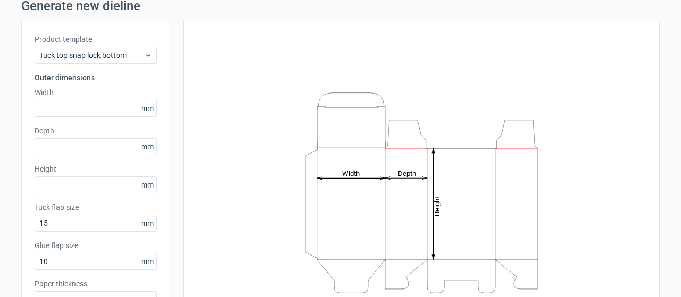
scroll to position [53, 0]
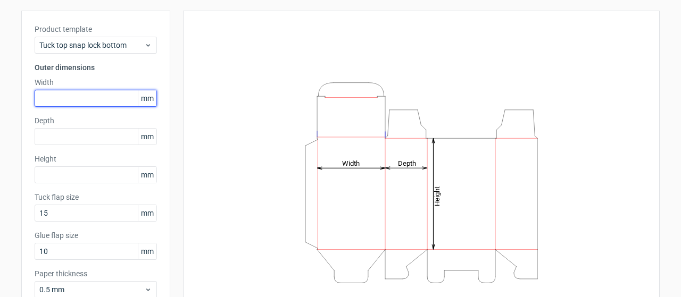
click at [114, 98] on input "text" at bounding box center [96, 98] width 122 height 17
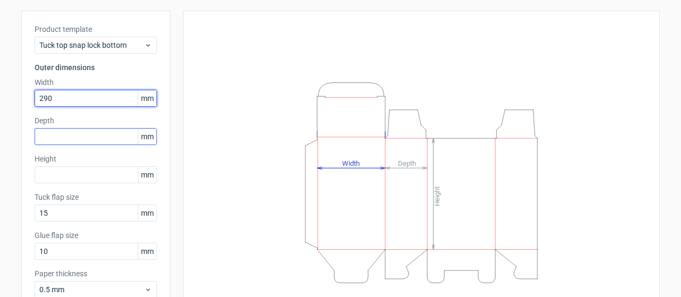
type input "290"
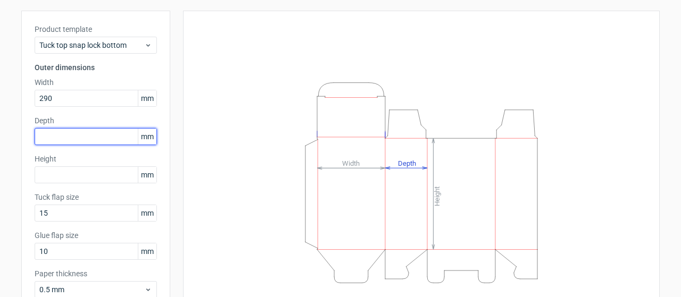
click at [79, 134] on input "text" at bounding box center [96, 136] width 122 height 17
type input "100"
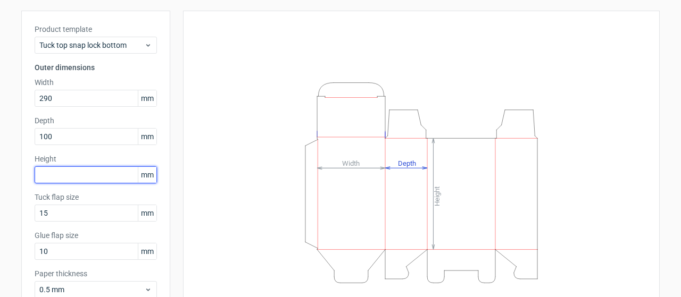
click at [79, 171] on input "text" at bounding box center [96, 174] width 122 height 17
type input "175"
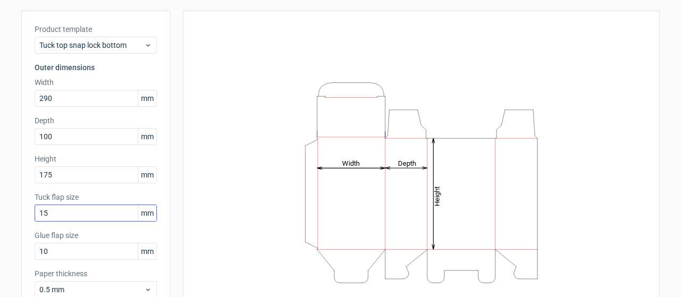
click at [96, 204] on div "Tuck flap size 15 mm" at bounding box center [96, 207] width 122 height 30
drag, startPoint x: 85, startPoint y: 215, endPoint x: 0, endPoint y: 210, distance: 84.7
click at [0, 210] on div "Generate new dieline Product template Tuck top snap lock bottom Outer dimension…" at bounding box center [340, 172] width 681 height 382
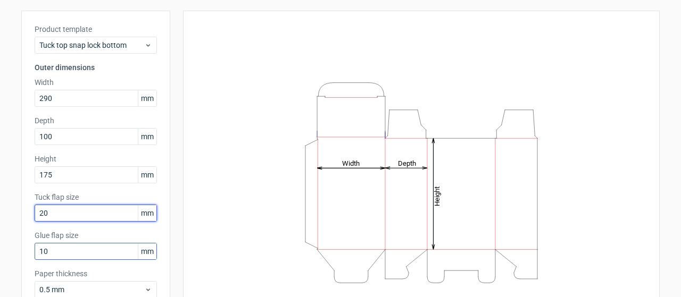
type input "20"
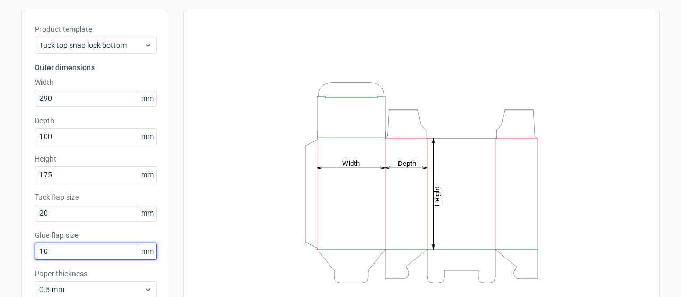
drag, startPoint x: 52, startPoint y: 252, endPoint x: 0, endPoint y: 248, distance: 52.2
click at [0, 248] on div "Generate new dieline Product template Tuck top snap lock bottom Outer dimension…" at bounding box center [340, 172] width 681 height 382
type input "25"
click at [196, 194] on div "Height Depth Width" at bounding box center [421, 183] width 450 height 318
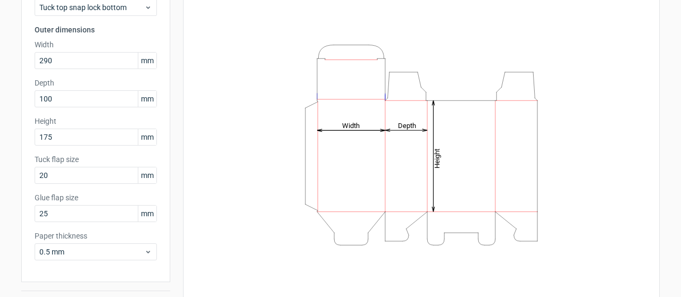
scroll to position [119, 0]
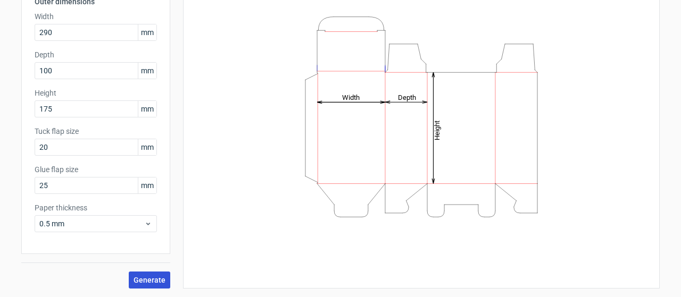
click at [146, 280] on span "Generate" at bounding box center [149, 280] width 32 height 7
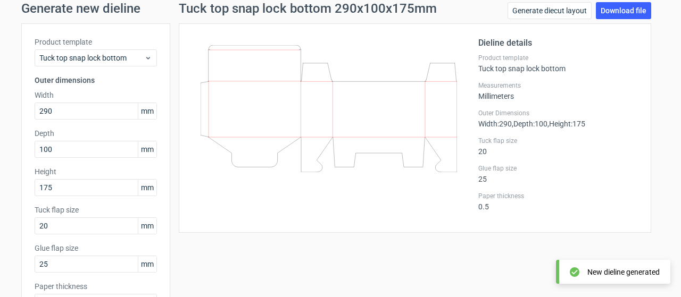
scroll to position [13, 0]
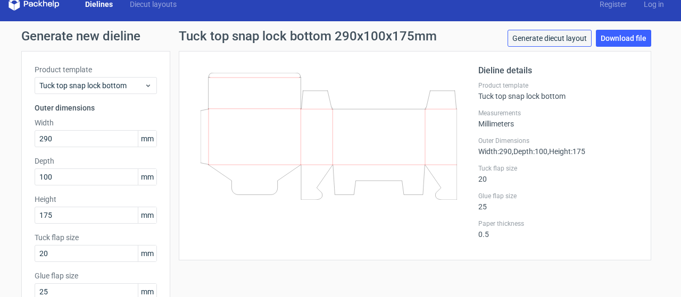
click at [579, 41] on link "Generate diecut layout" at bounding box center [549, 38] width 84 height 17
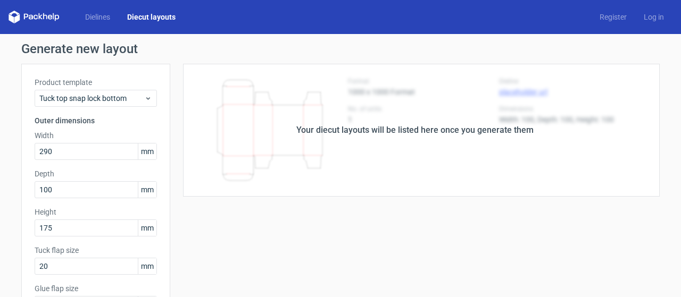
click at [582, 45] on h1 "Generate new layout" at bounding box center [340, 49] width 638 height 13
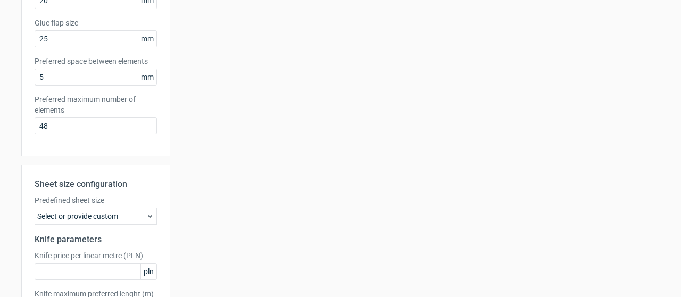
scroll to position [352, 0]
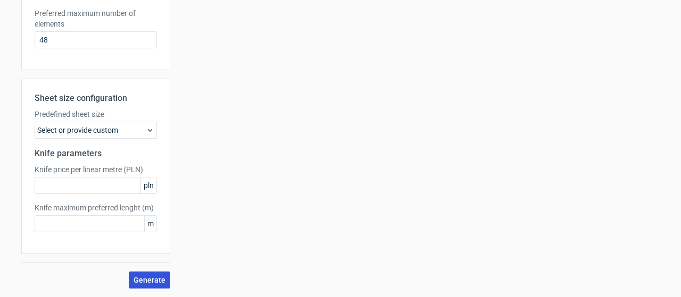
click at [144, 282] on span "Generate" at bounding box center [149, 280] width 32 height 7
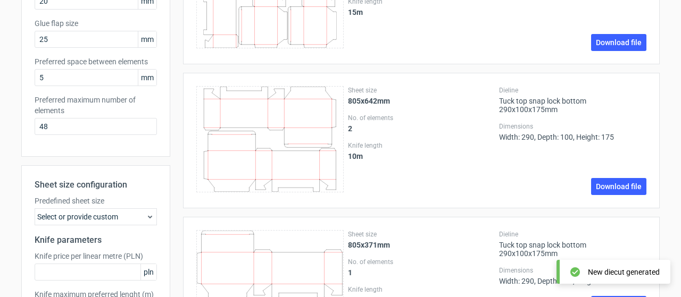
scroll to position [266, 0]
click at [618, 184] on link "Download file" at bounding box center [618, 186] width 55 height 17
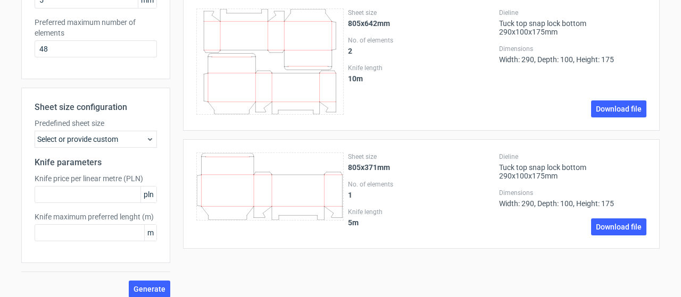
scroll to position [352, 0]
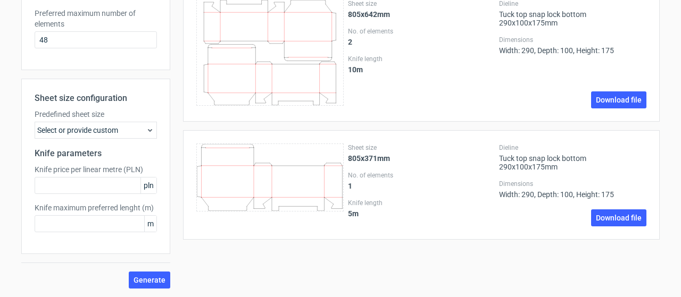
click at [126, 129] on div "Select or provide custom" at bounding box center [96, 130] width 122 height 17
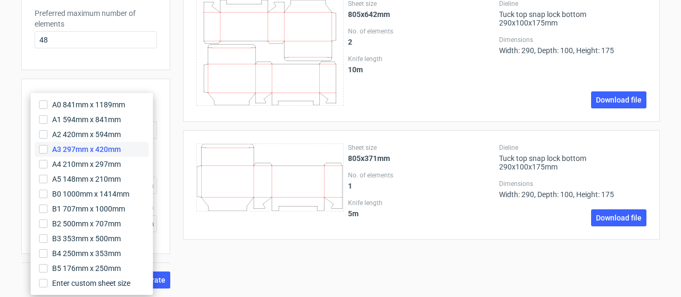
click at [98, 149] on span "A3 297mm x 420mm" at bounding box center [86, 149] width 69 height 11
click at [48, 149] on input "A3 297mm x 420mm" at bounding box center [43, 149] width 9 height 9
click at [93, 132] on span "A2 420mm x 594mm" at bounding box center [86, 134] width 69 height 11
click at [48, 132] on input "A2 420mm x 594mm" at bounding box center [43, 134] width 9 height 9
click at [178, 151] on div "Sheet size 805x371mm No. of elements 1 Knife length 5 m Dieline Tuck top snap l…" at bounding box center [414, 185] width 489 height 110
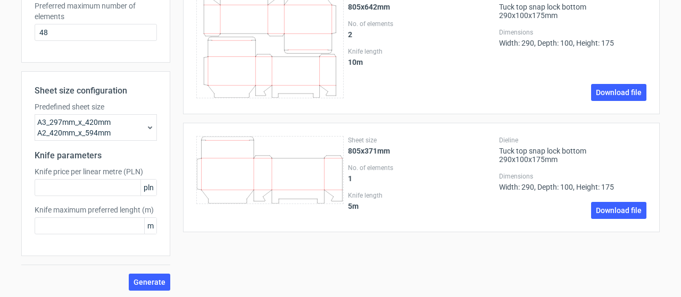
scroll to position [362, 0]
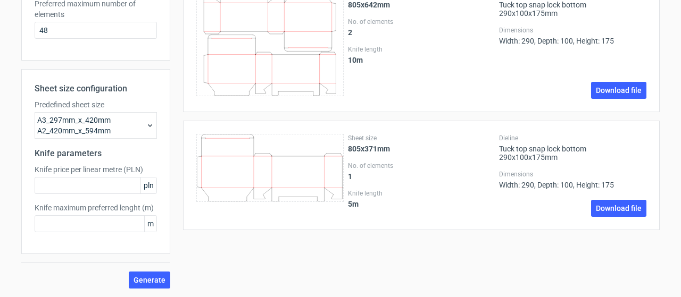
click at [148, 126] on icon at bounding box center [150, 125] width 9 height 9
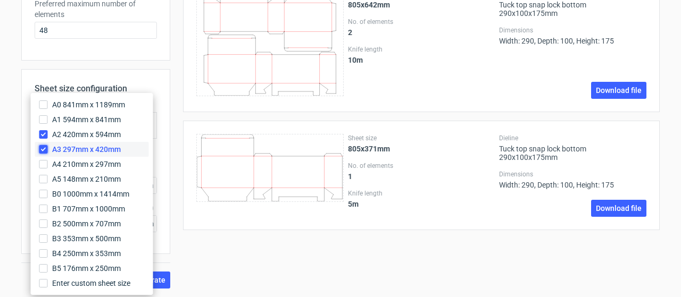
click at [41, 148] on input "A3 297mm x 420mm" at bounding box center [43, 149] width 9 height 9
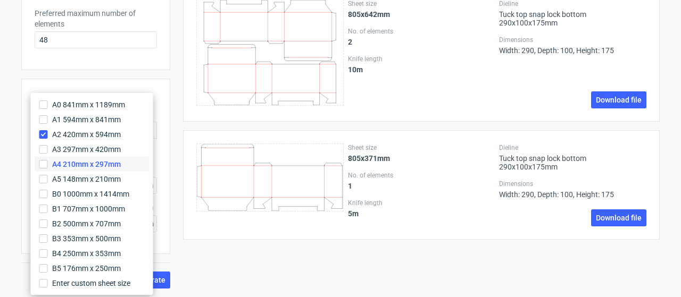
scroll to position [352, 0]
click at [173, 143] on div "Sheet size 805x371mm No. of elements 1 Knife length 5 m Dieline Tuck top snap l…" at bounding box center [414, 185] width 489 height 110
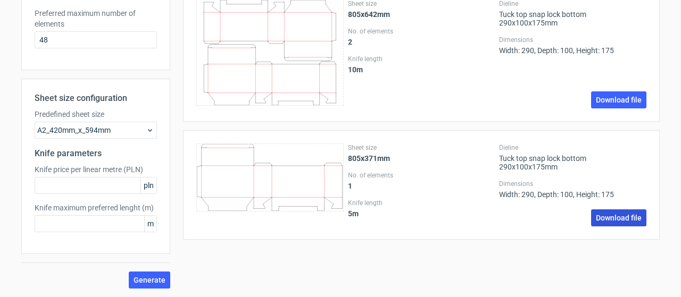
click at [600, 215] on link "Download file" at bounding box center [618, 218] width 55 height 17
click at [611, 220] on link "Download file" at bounding box center [618, 218] width 55 height 17
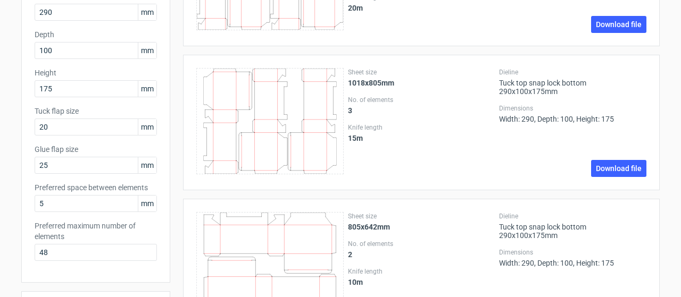
scroll to position [0, 0]
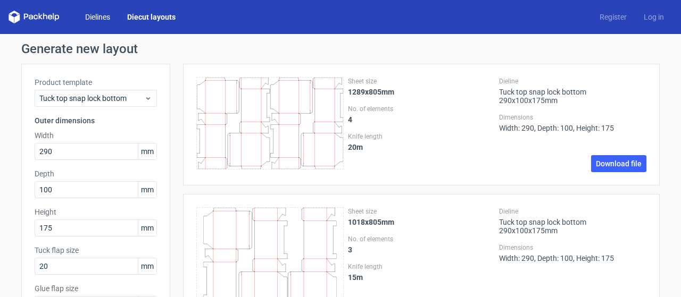
click at [91, 19] on link "Dielines" at bounding box center [98, 17] width 42 height 11
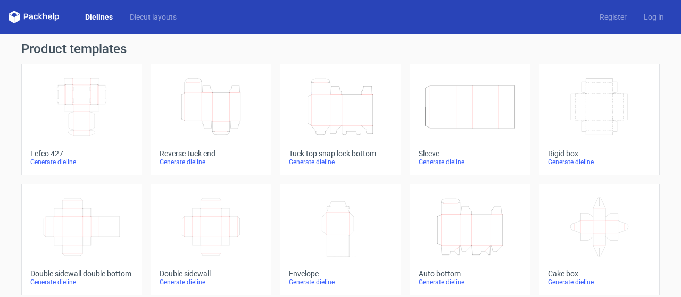
click at [71, 98] on icon "Width Depth Height" at bounding box center [82, 107] width 94 height 60
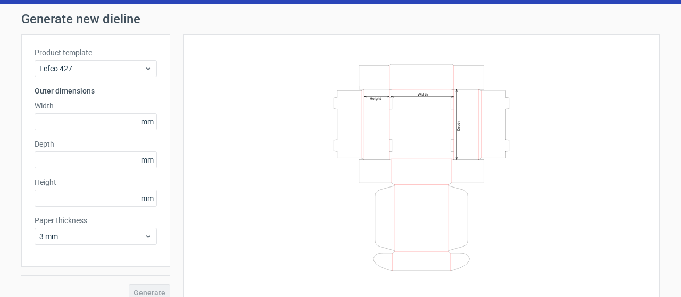
scroll to position [43, 0]
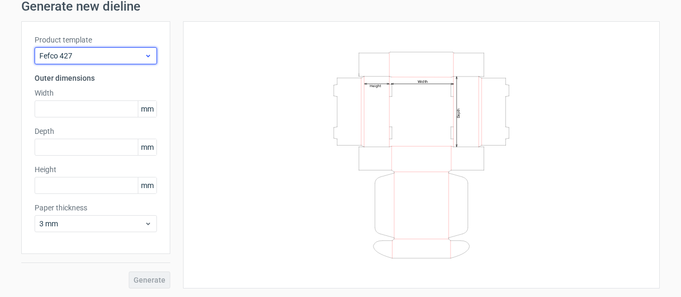
click at [105, 56] on span "Fefco 427" at bounding box center [91, 56] width 105 height 11
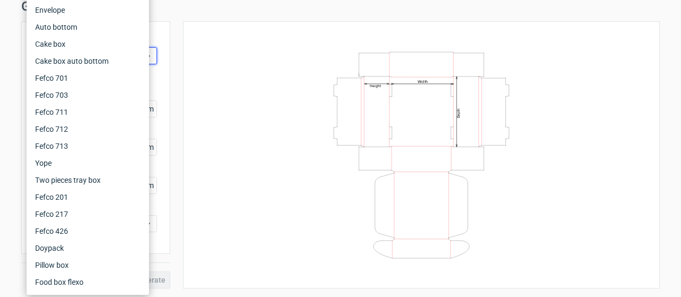
click at [245, 98] on div "Width Depth Height" at bounding box center [421, 155] width 450 height 241
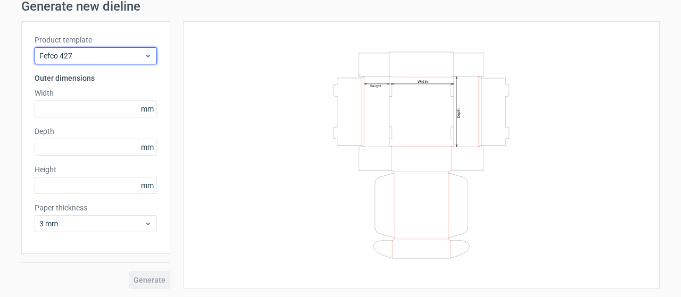
click at [116, 60] on span "Fefco 427" at bounding box center [91, 56] width 105 height 11
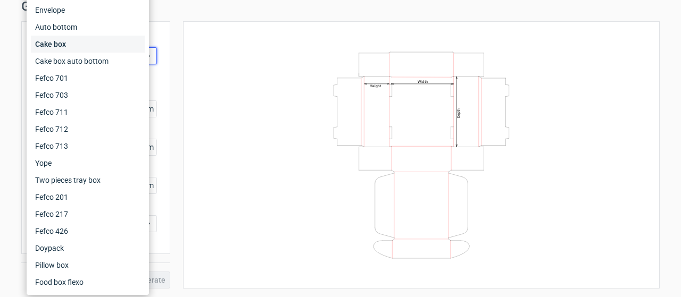
click at [112, 40] on div "Cake box" at bounding box center [88, 44] width 114 height 17
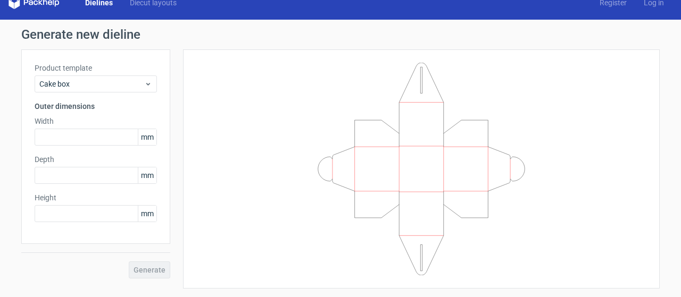
scroll to position [14, 0]
click at [133, 84] on span "Cake box" at bounding box center [91, 84] width 105 height 11
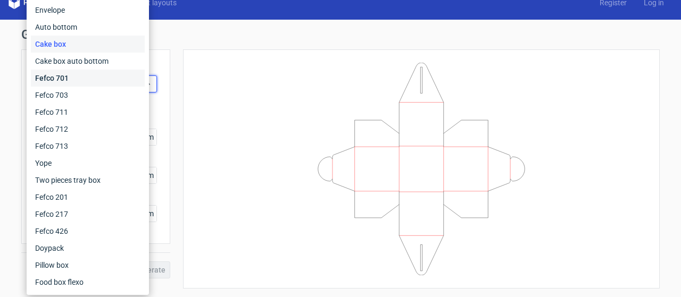
click at [120, 78] on div "Fefco 701" at bounding box center [88, 78] width 114 height 17
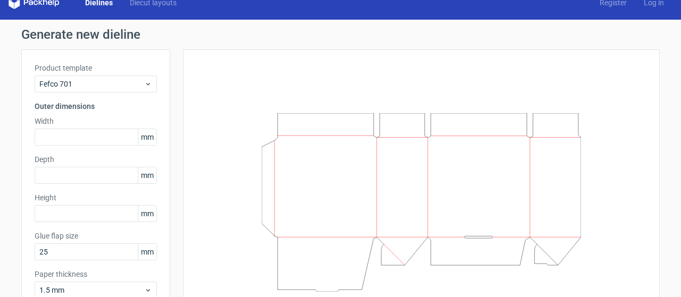
click at [196, 87] on div at bounding box center [421, 202] width 450 height 279
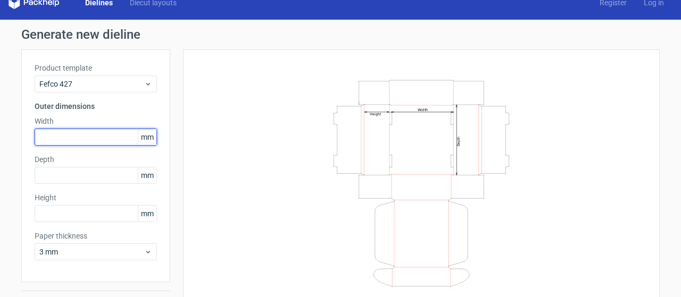
click at [91, 135] on input "text" at bounding box center [96, 137] width 122 height 17
type input "290"
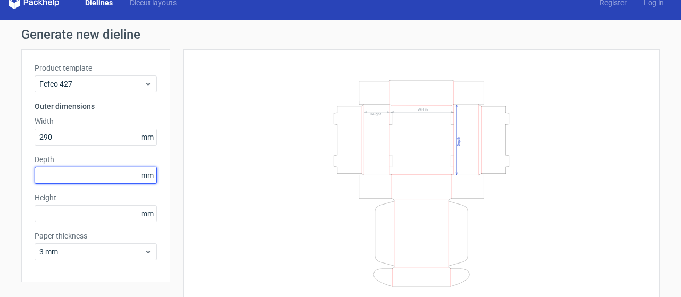
click at [87, 174] on input "text" at bounding box center [96, 175] width 122 height 17
type input "175"
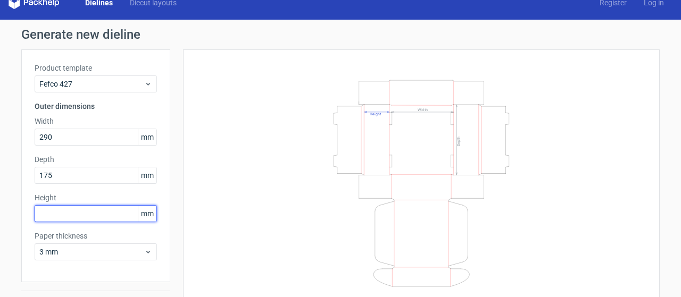
click at [90, 214] on input "text" at bounding box center [96, 213] width 122 height 17
type input "100"
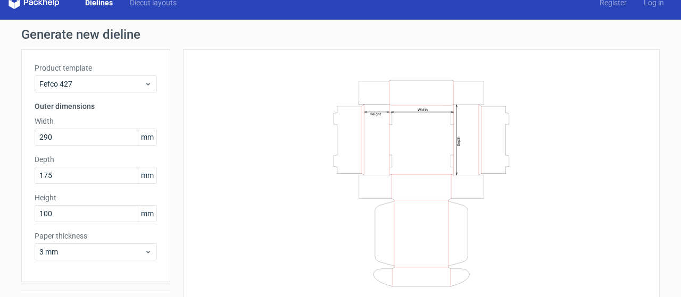
click at [214, 190] on div "Width Depth Height" at bounding box center [421, 183] width 450 height 241
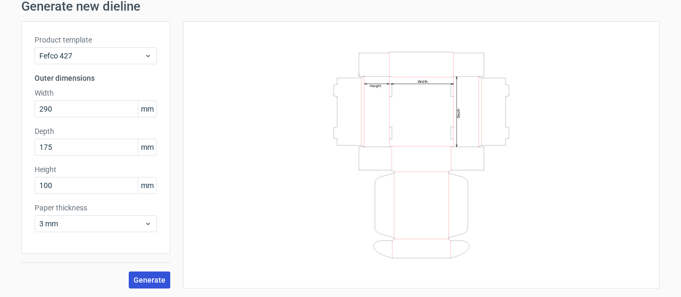
click at [140, 286] on button "Generate" at bounding box center [149, 280] width 41 height 17
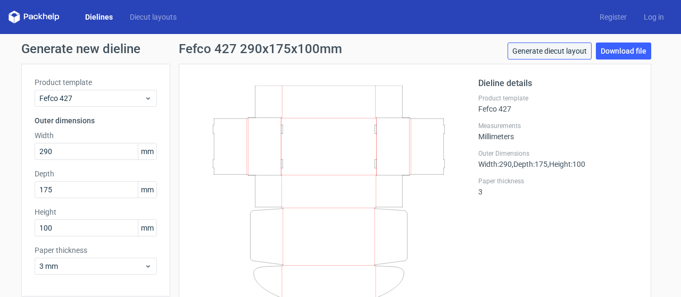
click at [541, 52] on link "Generate diecut layout" at bounding box center [549, 51] width 84 height 17
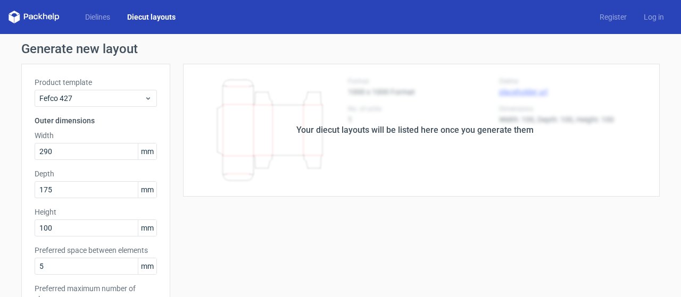
click at [512, 81] on div "Your diecut layouts will be listed here once you generate them" at bounding box center [414, 130] width 489 height 133
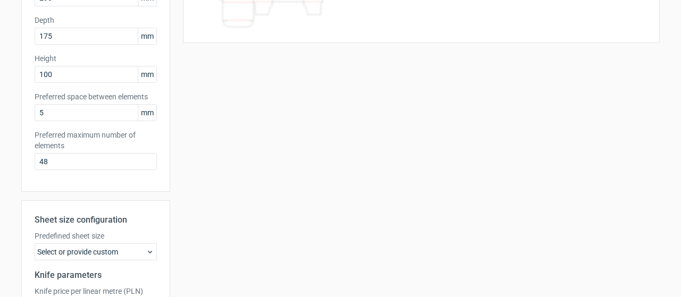
scroll to position [266, 0]
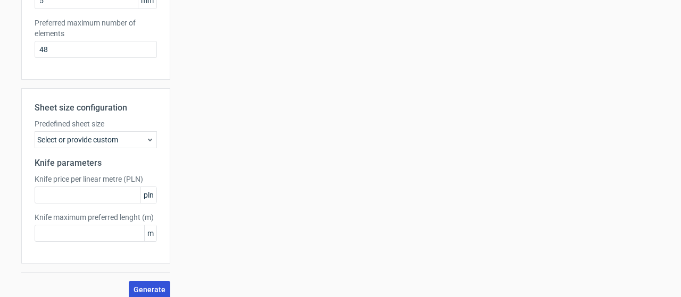
click at [131, 289] on button "Generate" at bounding box center [149, 289] width 41 height 17
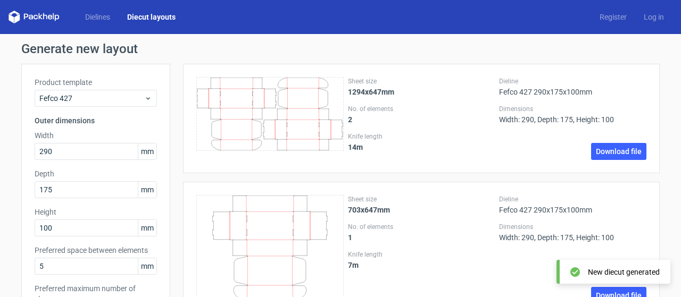
scroll to position [160, 0]
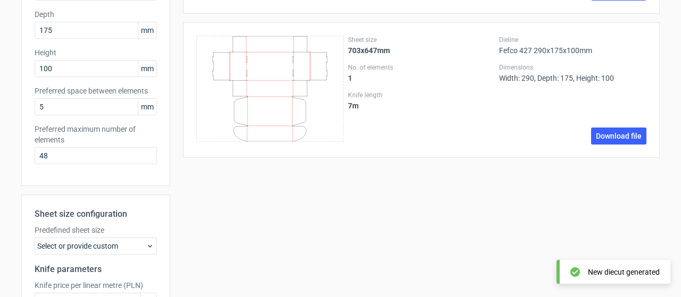
click at [215, 48] on icon at bounding box center [269, 89] width 147 height 106
click at [621, 135] on link "Download file" at bounding box center [618, 136] width 55 height 17
click at [254, 64] on icon at bounding box center [269, 89] width 147 height 106
click at [240, 81] on icon at bounding box center [269, 89] width 147 height 106
click at [239, 86] on icon at bounding box center [269, 89] width 147 height 106
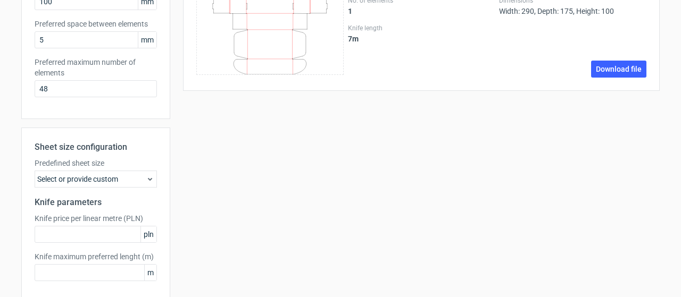
scroll to position [276, 0]
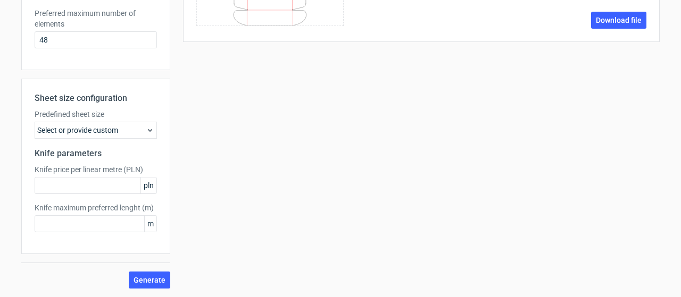
click at [124, 124] on div "Select or provide custom" at bounding box center [96, 130] width 122 height 17
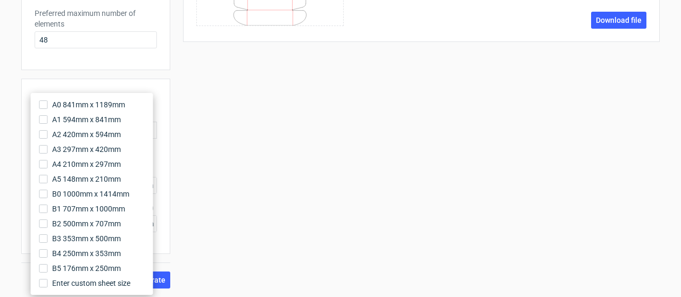
click at [323, 150] on div "Sheet size 1294x647mm No. of elements 2 Knife length 14 m Dieline Fefco 427 290…" at bounding box center [414, 38] width 489 height 500
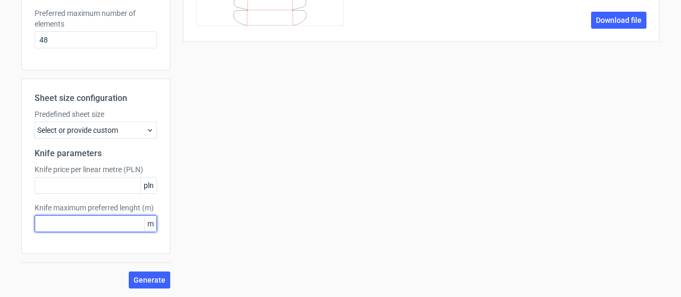
click at [110, 221] on input "text" at bounding box center [96, 223] width 122 height 17
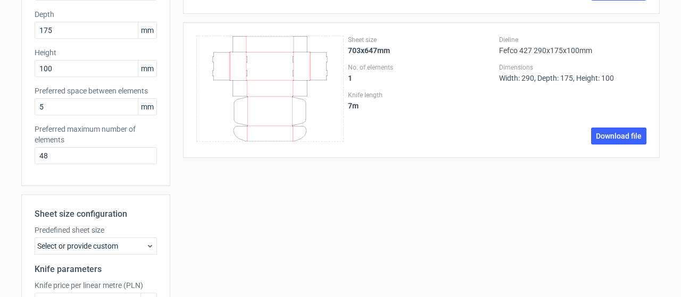
scroll to position [106, 0]
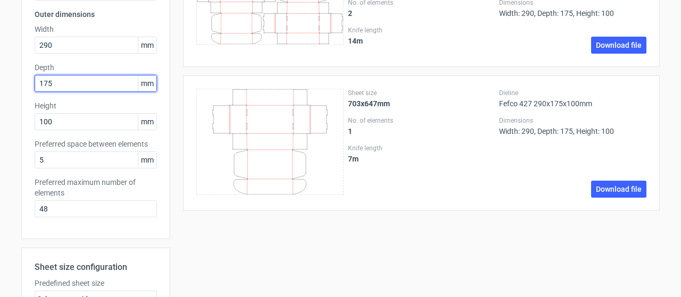
drag, startPoint x: 57, startPoint y: 82, endPoint x: 9, endPoint y: 86, distance: 48.6
click at [0, 88] on div "Generate new layout Product template Fefco 427 Outer dimensions Width 290 mm De…" at bounding box center [340, 197] width 681 height 539
type input "100"
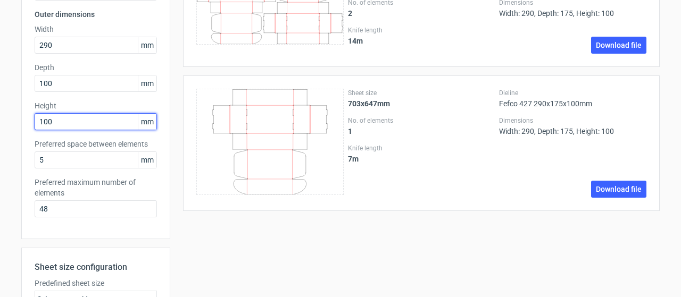
drag, startPoint x: 78, startPoint y: 125, endPoint x: 0, endPoint y: 124, distance: 78.2
click at [0, 124] on div "Generate new layout Product template Fefco 427 Outer dimensions Width 290 mm De…" at bounding box center [340, 197] width 681 height 539
type input "190"
click at [198, 211] on div "Sheet size 1294x647mm No. of elements 2 Knife length 14 m Dieline Fefco 427 290…" at bounding box center [414, 207] width 489 height 500
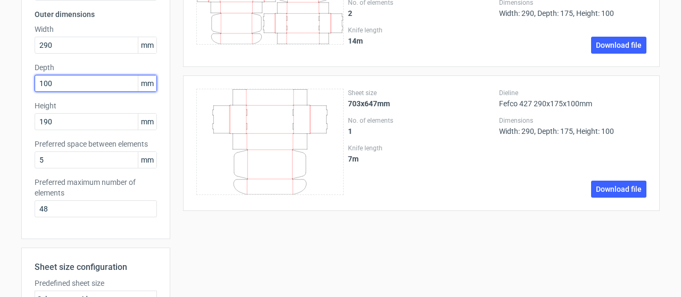
click at [0, 87] on div "Generate new layout Product template Fefco 427 Outer dimensions Width 290 mm De…" at bounding box center [340, 197] width 681 height 539
type input "175"
click at [197, 229] on div "Sheet size 1294x647mm No. of elements 2 Knife length 14 m Dieline Fefco 427 290…" at bounding box center [414, 207] width 489 height 500
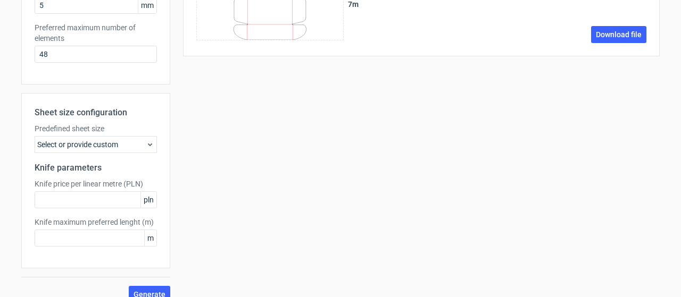
scroll to position [266, 0]
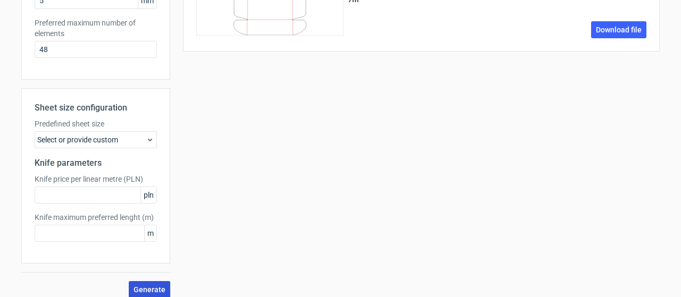
click at [151, 285] on button "Generate" at bounding box center [149, 289] width 41 height 17
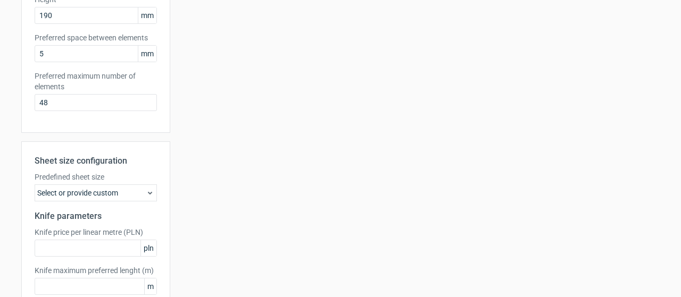
scroll to position [276, 0]
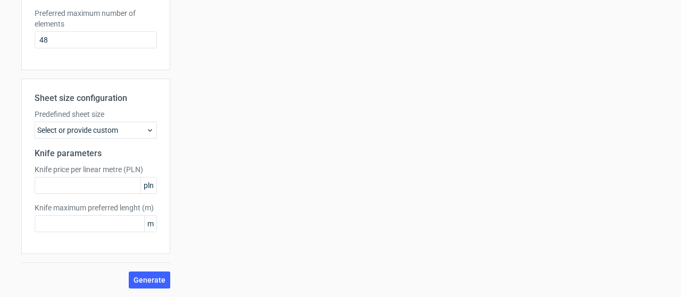
click at [146, 127] on icon at bounding box center [150, 130] width 9 height 9
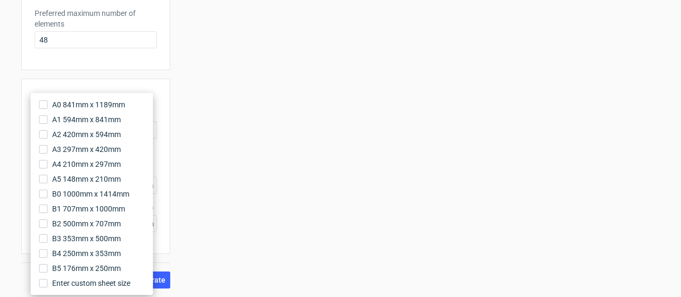
click at [259, 175] on div "Sheet size 1063x917mm No. of elements 1 Knife length 9 m Dieline Fefco 427 290x…" at bounding box center [414, 38] width 489 height 500
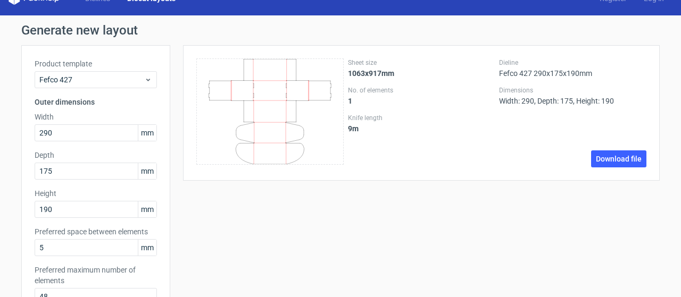
scroll to position [0, 0]
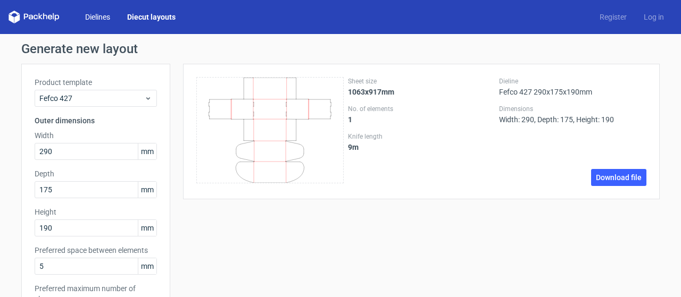
click at [99, 13] on link "Dielines" at bounding box center [98, 17] width 42 height 11
